Goal: Communication & Community: Answer question/provide support

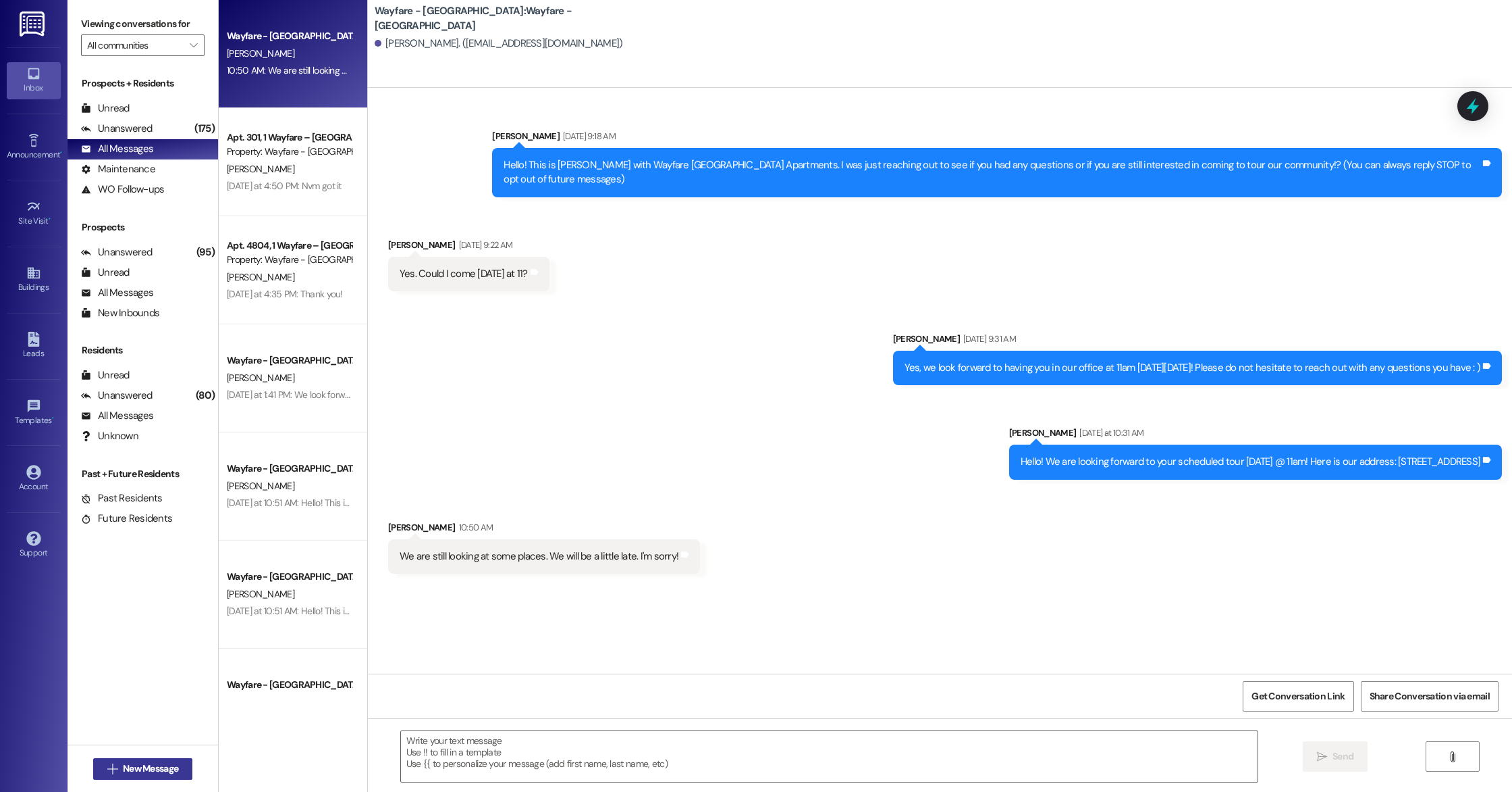
click at [145, 771] on span "New Message" at bounding box center [150, 768] width 55 height 14
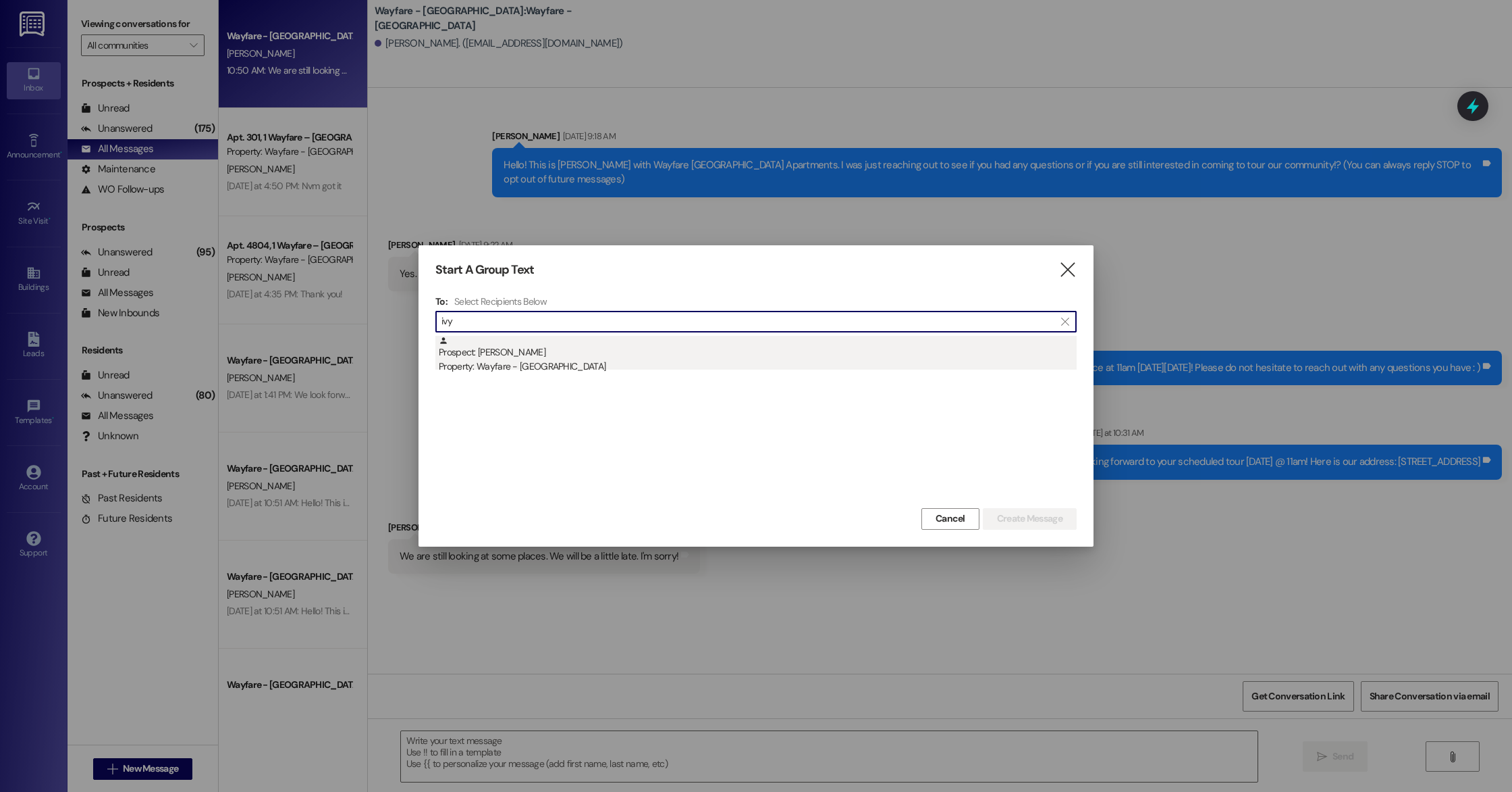
type input "ivy"
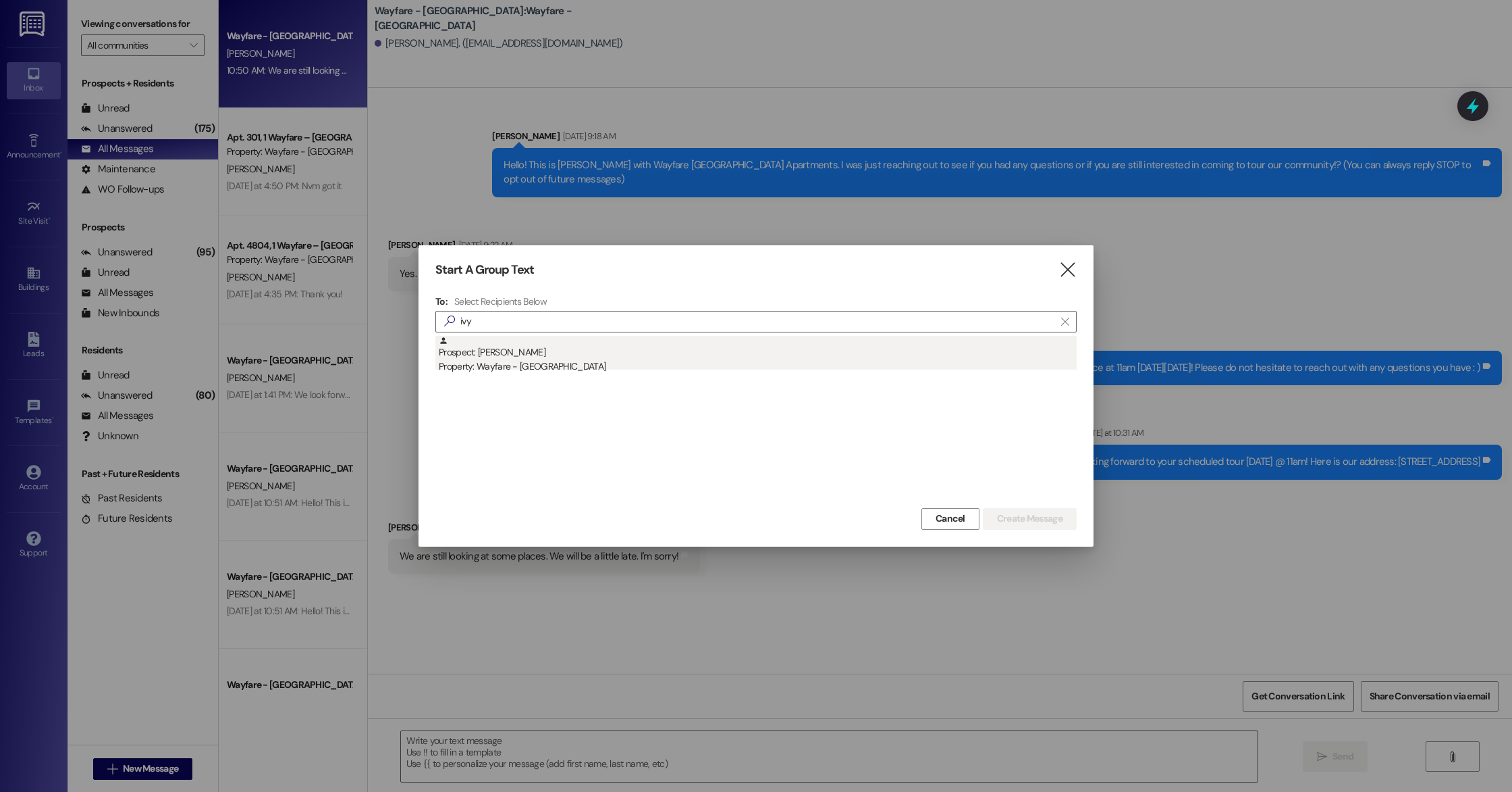
click at [564, 360] on div "Property: Wayfare - [GEOGRAPHIC_DATA]" at bounding box center [758, 366] width 638 height 14
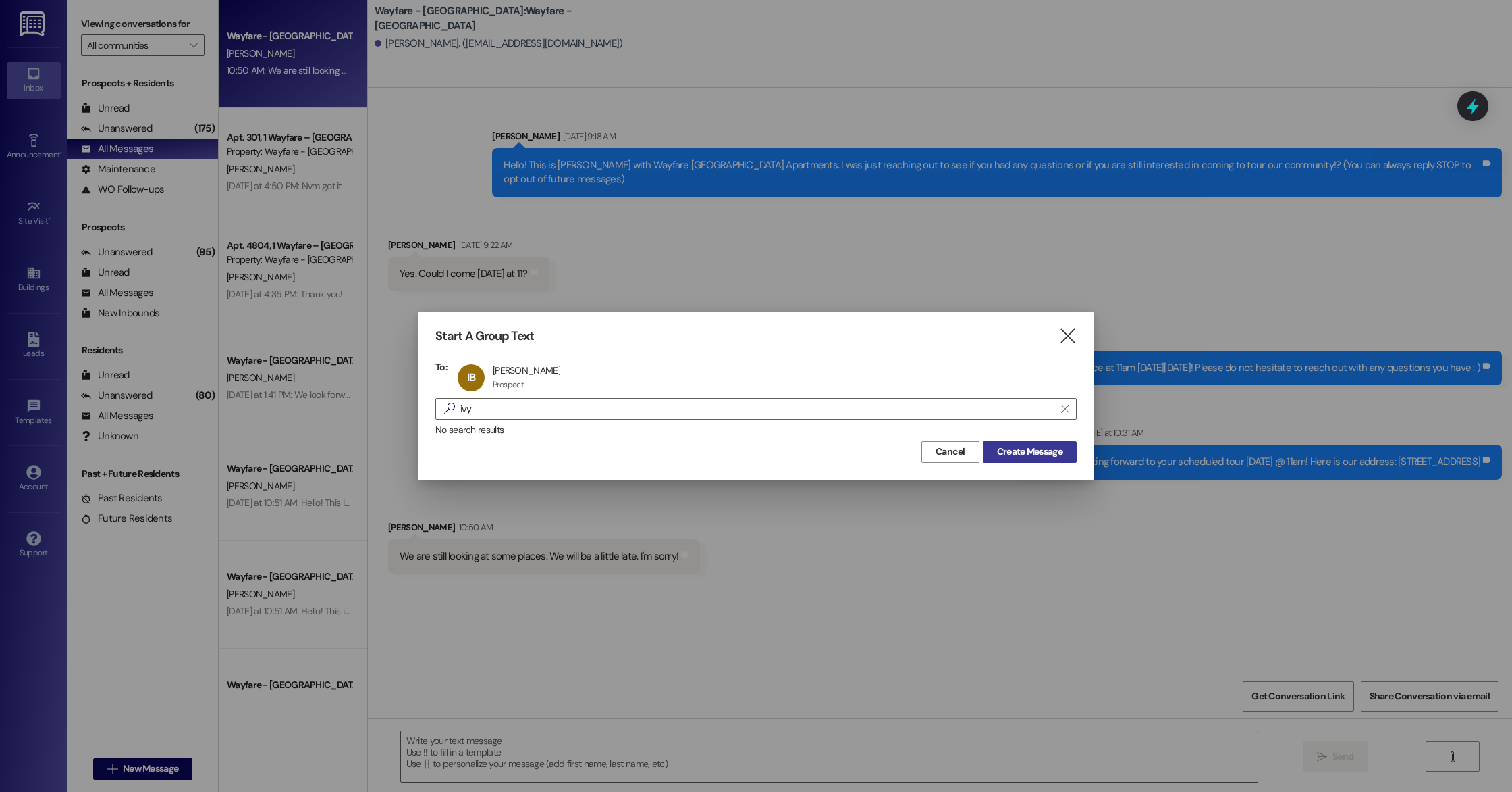
click at [1028, 447] on span "Create Message" at bounding box center [1030, 451] width 65 height 14
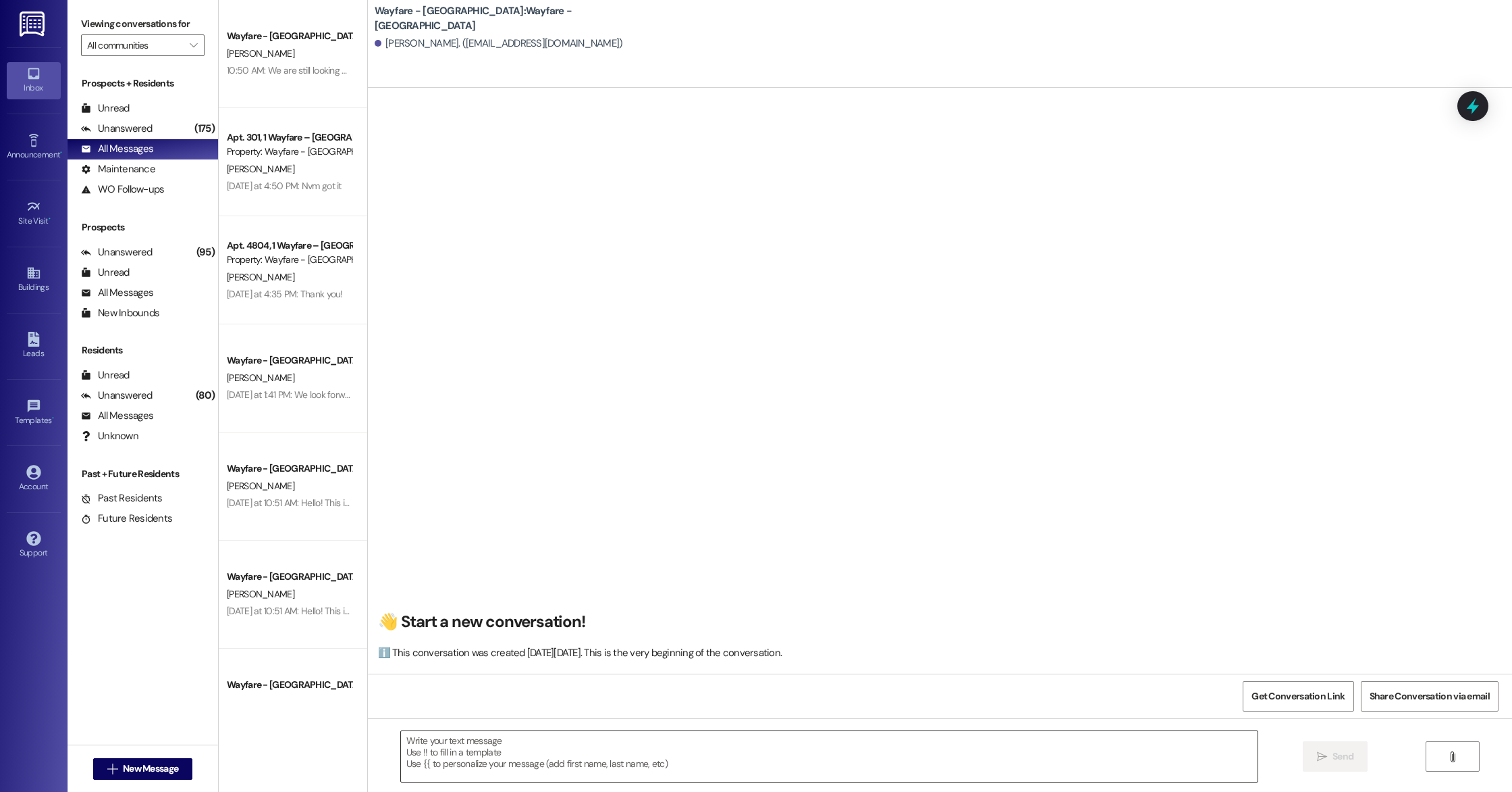
click at [505, 734] on textarea at bounding box center [830, 756] width 857 height 51
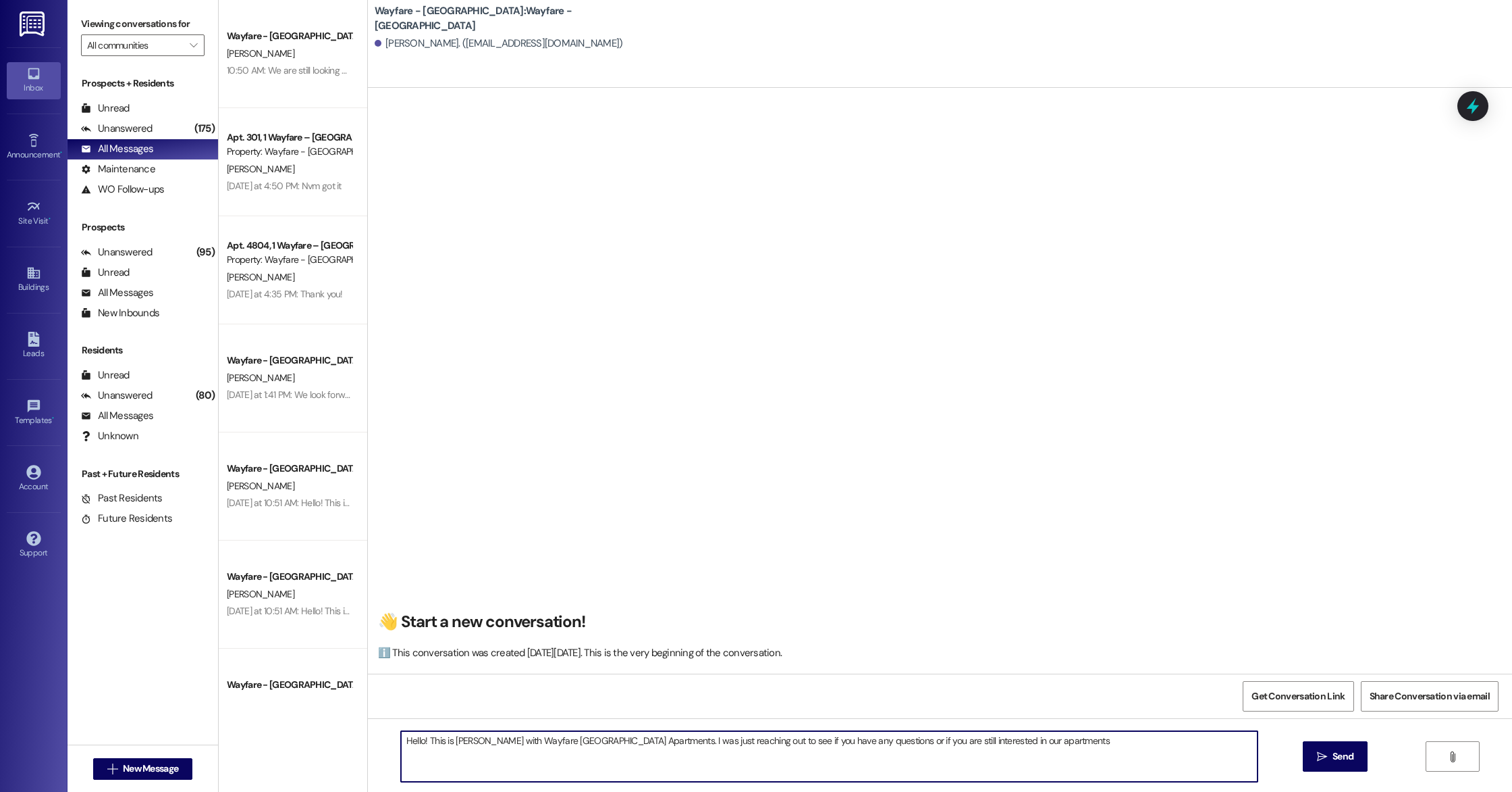
click at [777, 739] on textarea "Hello! This is [PERSON_NAME] with Wayfare [GEOGRAPHIC_DATA] Apartments. I was j…" at bounding box center [830, 756] width 857 height 51
click at [711, 741] on textarea "Hello! This is [PERSON_NAME] with Wayfare [GEOGRAPHIC_DATA] Apartments. I was j…" at bounding box center [830, 756] width 857 height 51
click at [639, 737] on textarea "Hello! This is [PERSON_NAME] with Wayfare [GEOGRAPHIC_DATA] Apartments. I was j…" at bounding box center [830, 756] width 857 height 51
click at [648, 737] on textarea "Hello! This is [PERSON_NAME] with Wayfare [GEOGRAPHIC_DATA] Apartments. I was j…" at bounding box center [830, 756] width 857 height 51
click at [594, 741] on textarea "Hello! This is [PERSON_NAME] with Wayfare [GEOGRAPHIC_DATA] Apartments. I was j…" at bounding box center [830, 756] width 857 height 51
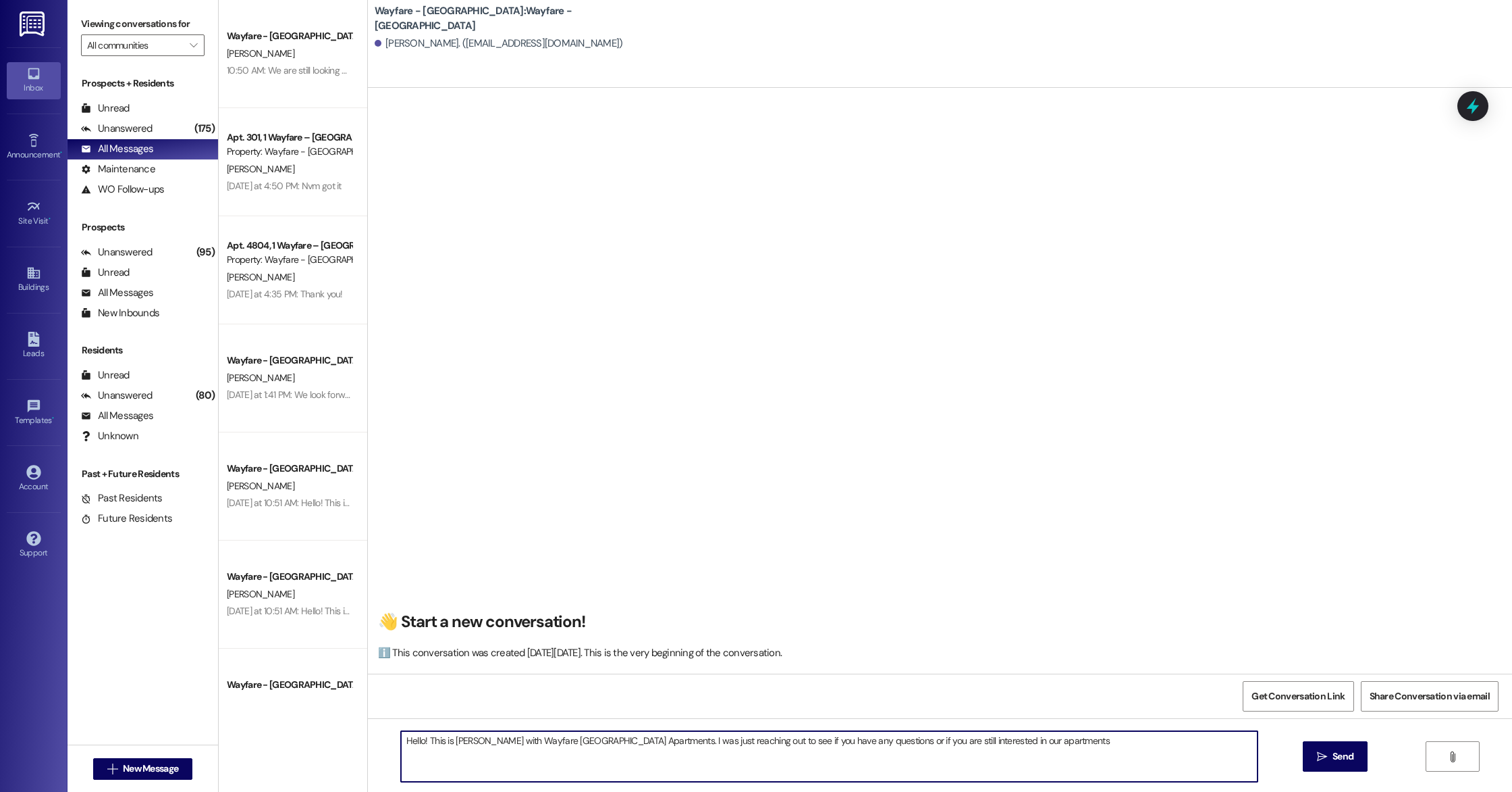
click at [610, 742] on textarea "Hello! This is [PERSON_NAME] with Wayfare [GEOGRAPHIC_DATA] Apartments. I was j…" at bounding box center [830, 756] width 857 height 51
click at [603, 741] on textarea "Hello! This is [PERSON_NAME] with Wayfare [GEOGRAPHIC_DATA] Apartments. I was j…" at bounding box center [830, 756] width 857 height 51
click at [570, 737] on textarea "Hello! This is [PERSON_NAME] with Wayfare [GEOGRAPHIC_DATA] Apartments. I was j…" at bounding box center [830, 756] width 857 height 51
click at [1054, 740] on textarea "Hello! This is [PERSON_NAME] with Wayfare [GEOGRAPHIC_DATA] Apartments. I was j…" at bounding box center [830, 756] width 857 height 51
type textarea "Hello! This is [PERSON_NAME] with Wayfare [GEOGRAPHIC_DATA] Apartments. I was j…"
